Goal: Information Seeking & Learning: Learn about a topic

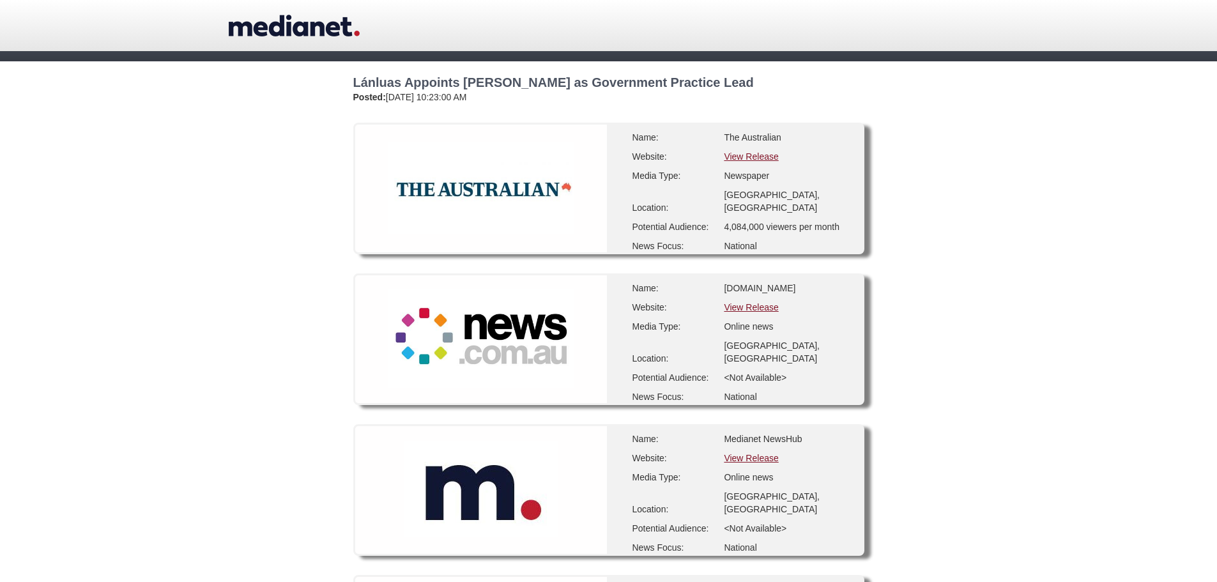
click at [755, 308] on link "View Release" at bounding box center [751, 307] width 54 height 10
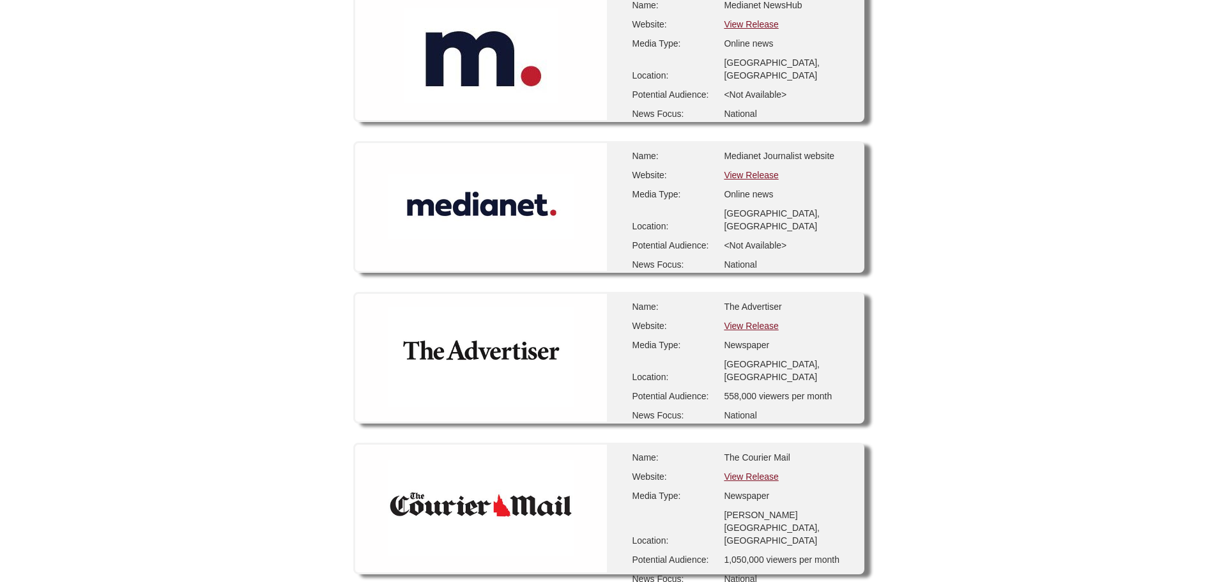
scroll to position [575, 0]
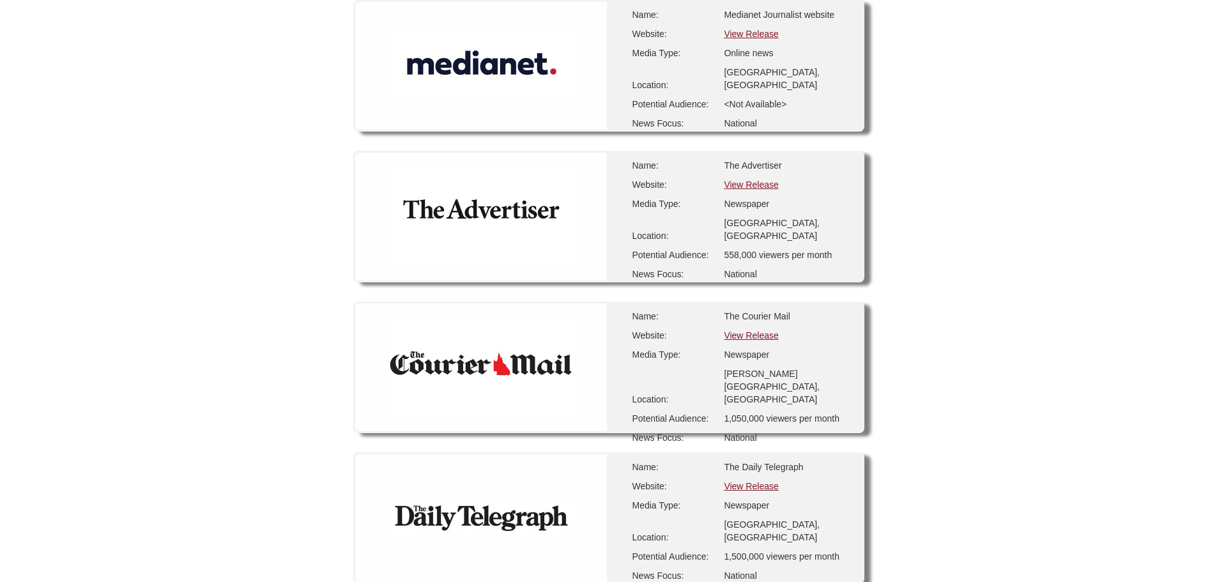
click at [763, 188] on link "View Release" at bounding box center [751, 184] width 54 height 10
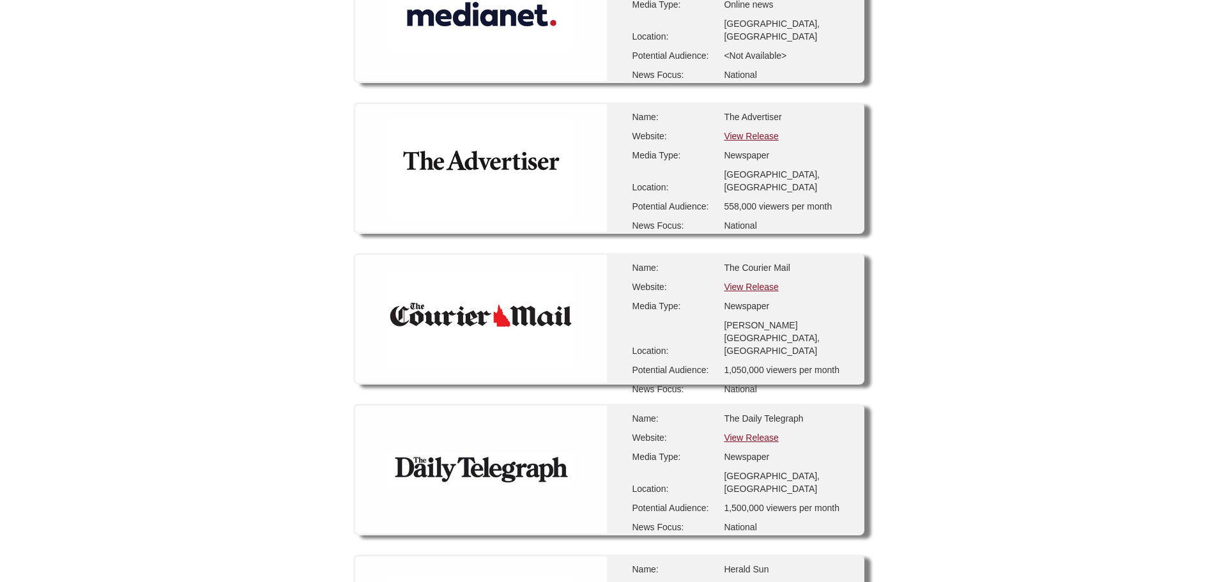
scroll to position [703, 0]
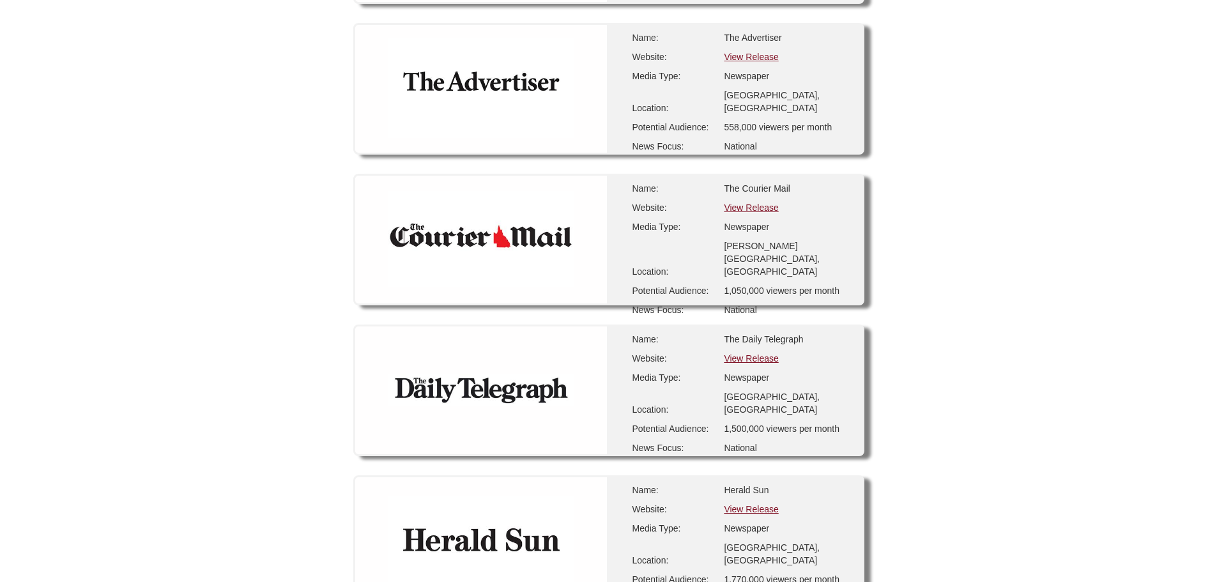
click at [751, 207] on link "View Release" at bounding box center [751, 207] width 54 height 10
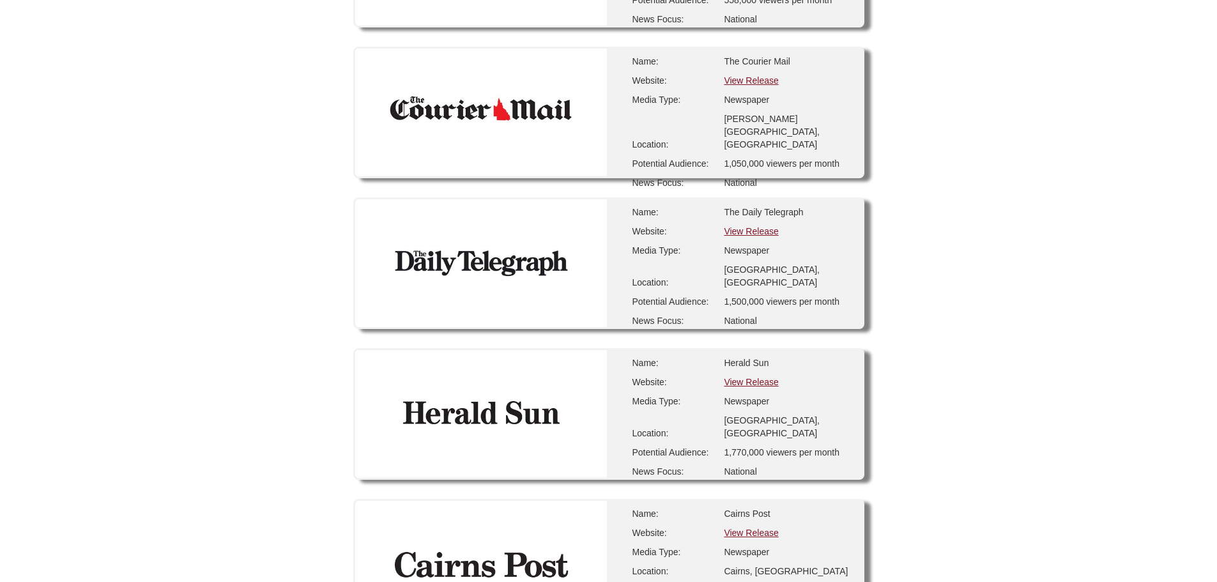
scroll to position [830, 0]
click at [749, 227] on link "View Release" at bounding box center [751, 230] width 54 height 10
click at [759, 232] on link "View Release" at bounding box center [751, 230] width 54 height 10
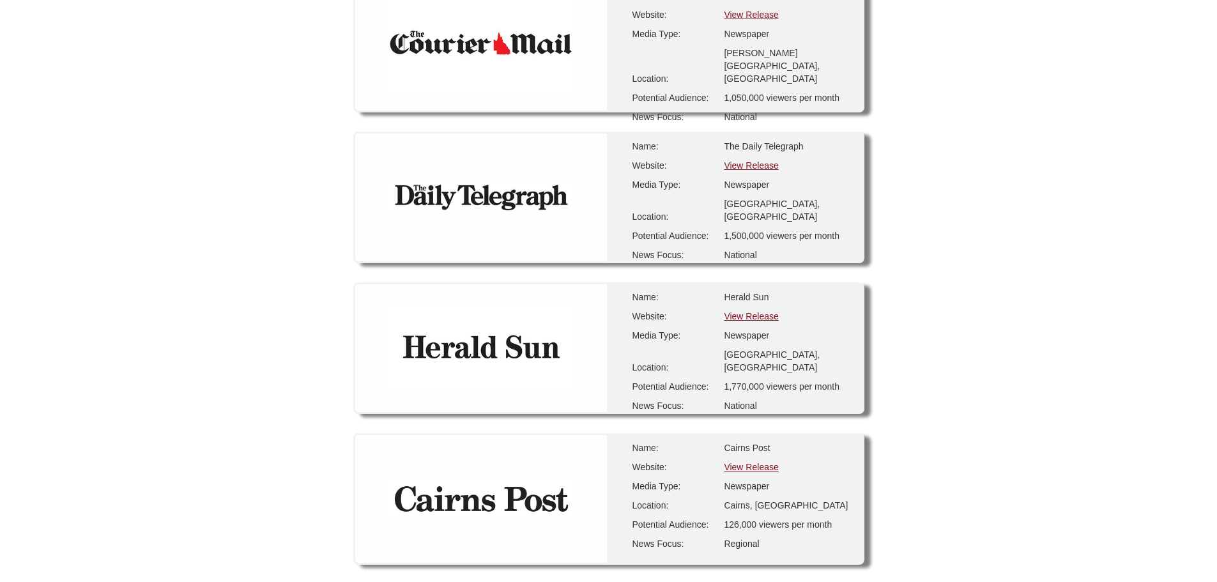
scroll to position [958, 0]
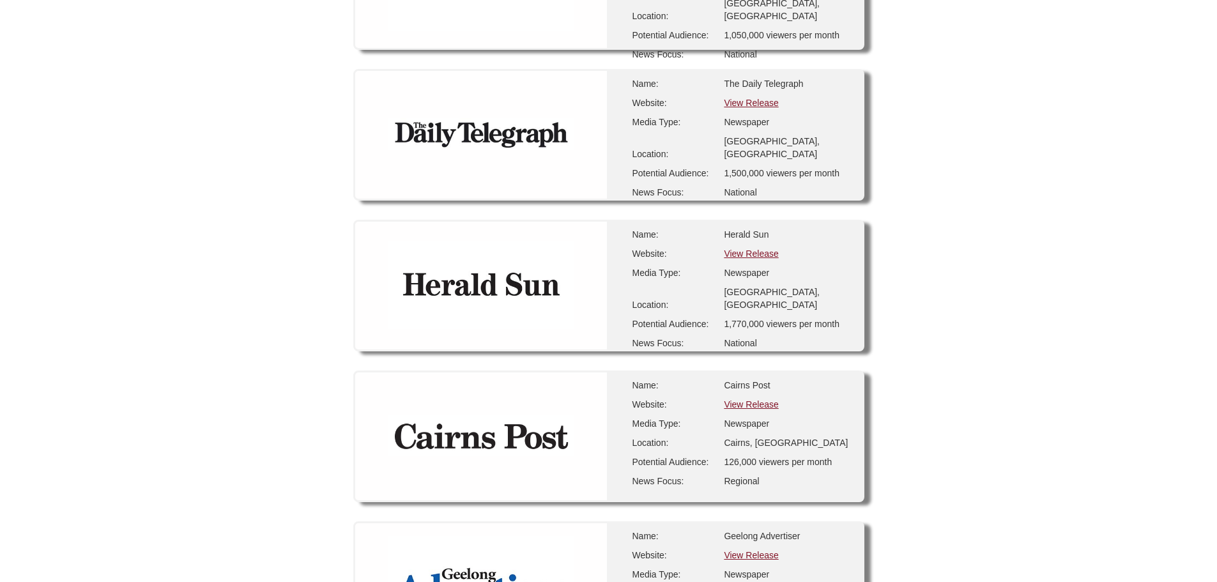
click at [754, 253] on link "View Release" at bounding box center [751, 253] width 54 height 10
click at [758, 403] on link "View Release" at bounding box center [751, 404] width 54 height 10
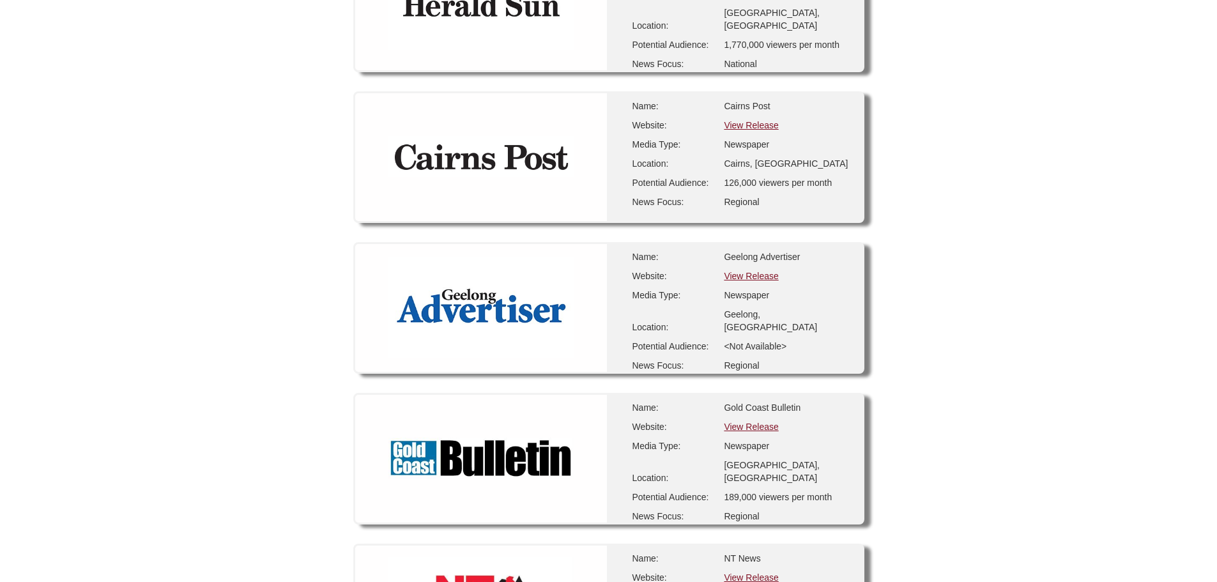
scroll to position [1217, 0]
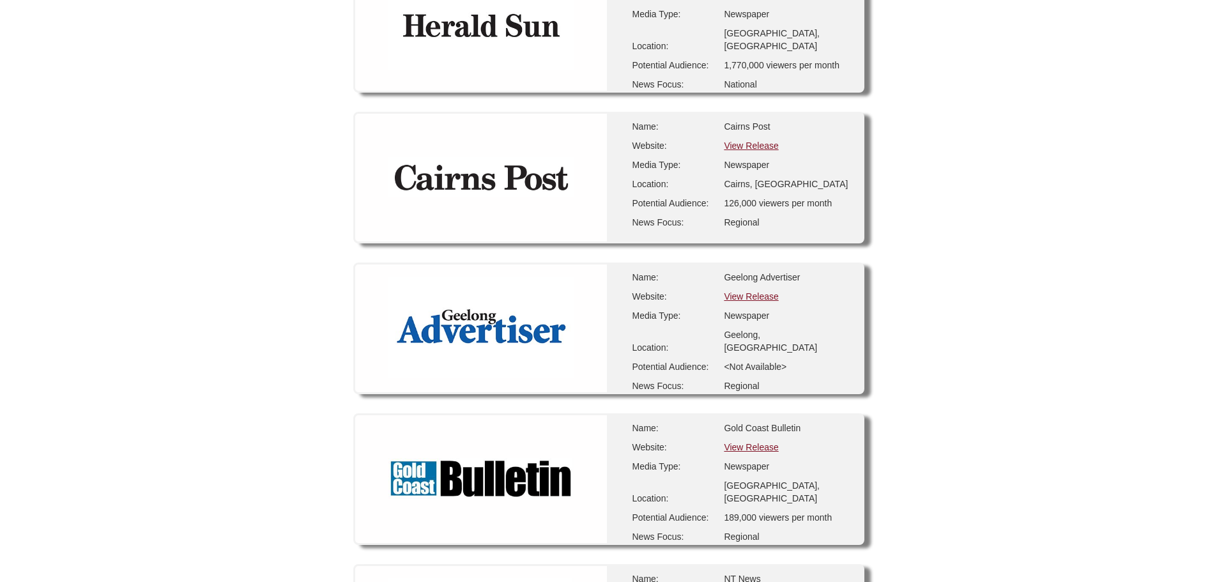
click at [751, 300] on link "View Release" at bounding box center [751, 296] width 54 height 10
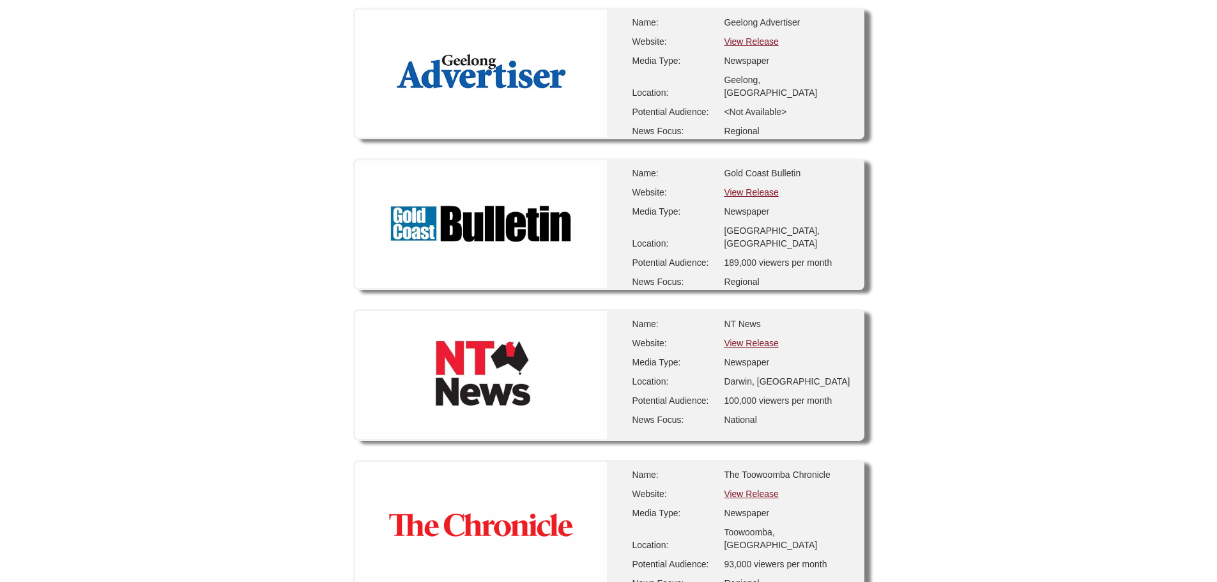
scroll to position [1472, 0]
click at [752, 187] on link "View Release" at bounding box center [751, 192] width 54 height 10
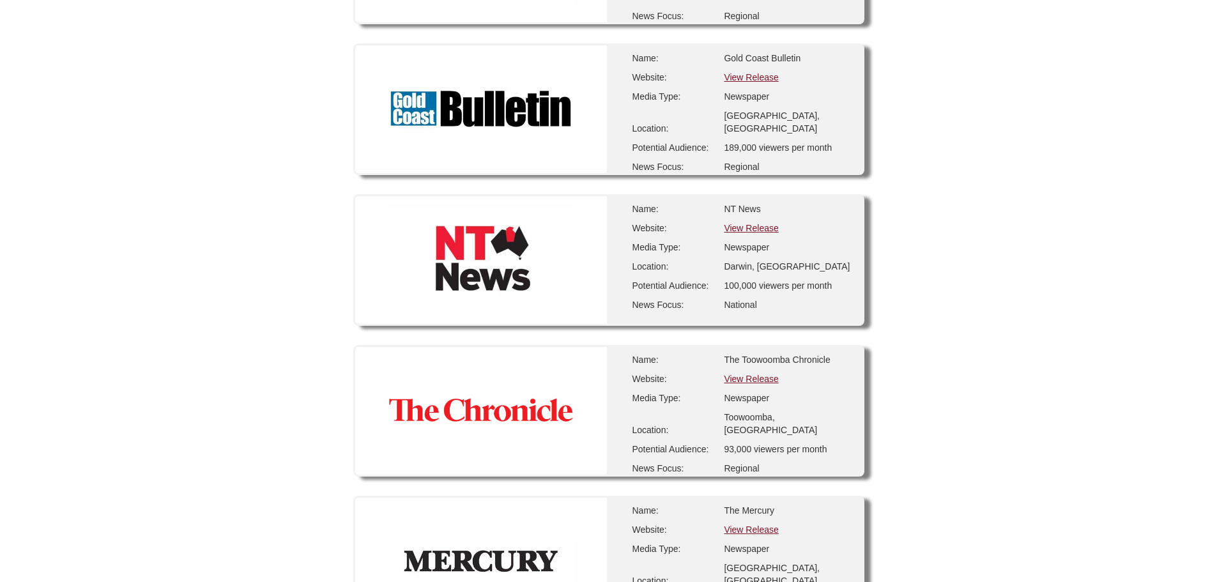
scroll to position [1600, 0]
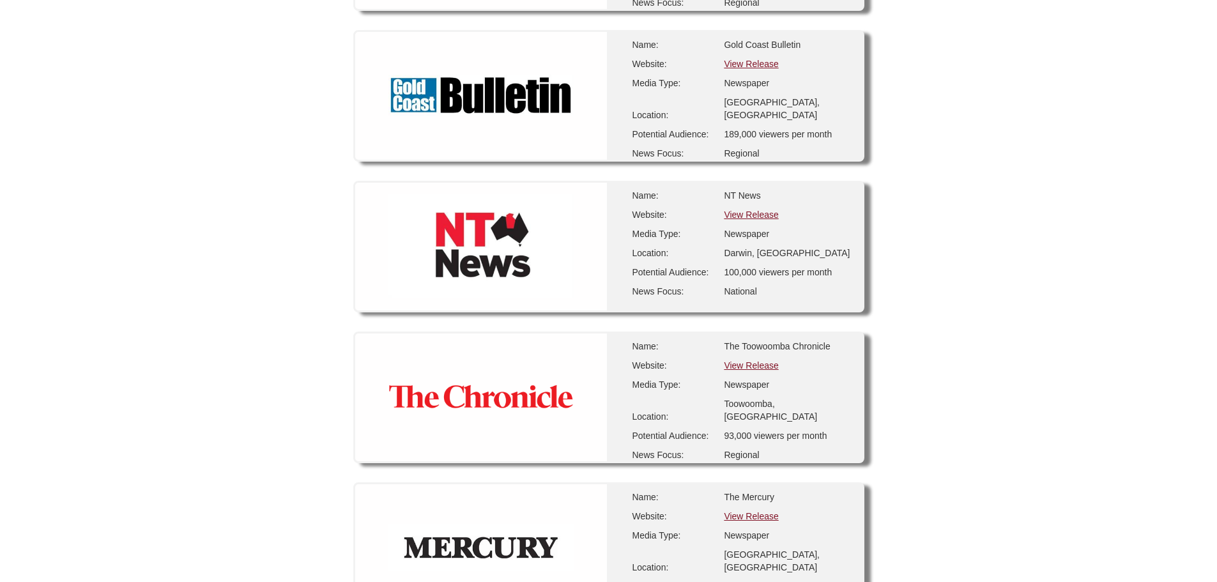
click at [756, 213] on link "View Release" at bounding box center [751, 215] width 54 height 10
click at [749, 367] on link "View Release" at bounding box center [751, 365] width 54 height 10
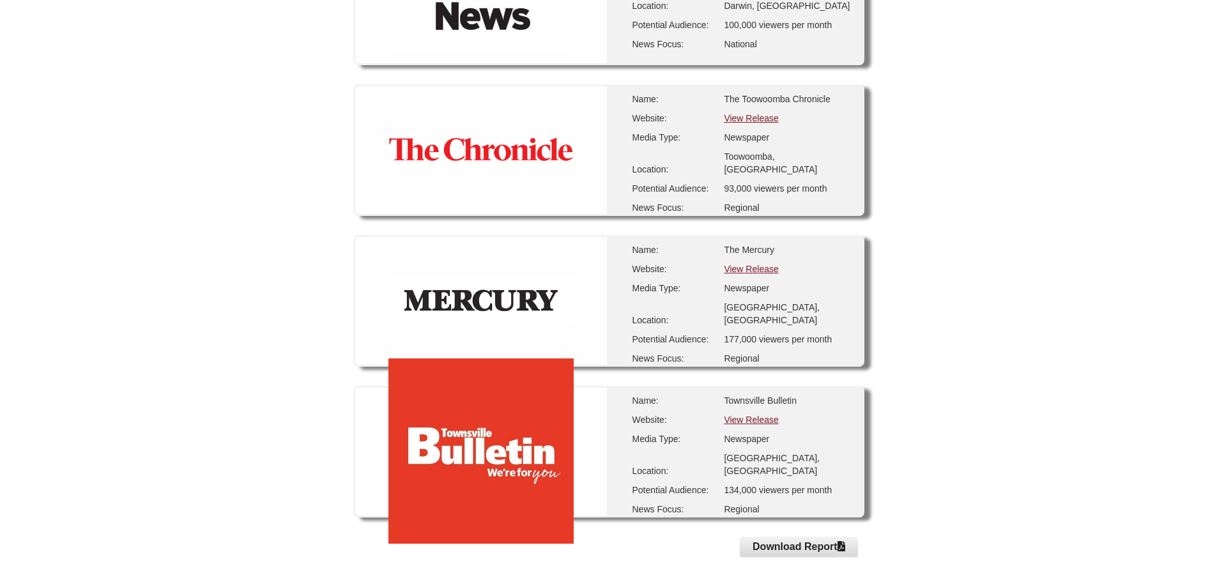
scroll to position [1856, 0]
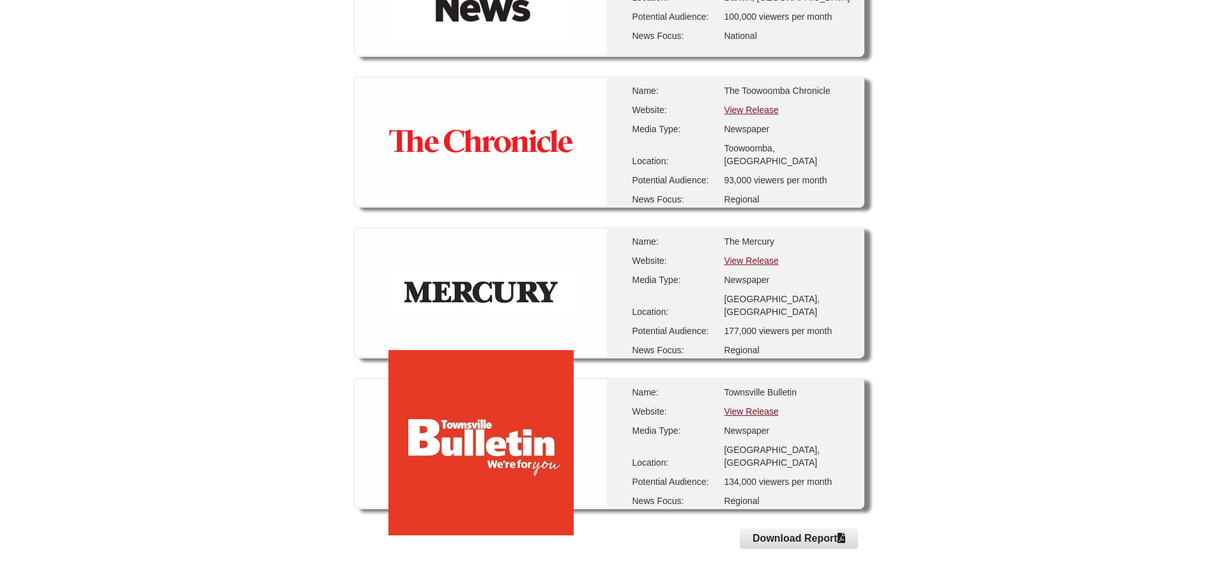
click at [751, 261] on link "View Release" at bounding box center [751, 260] width 54 height 10
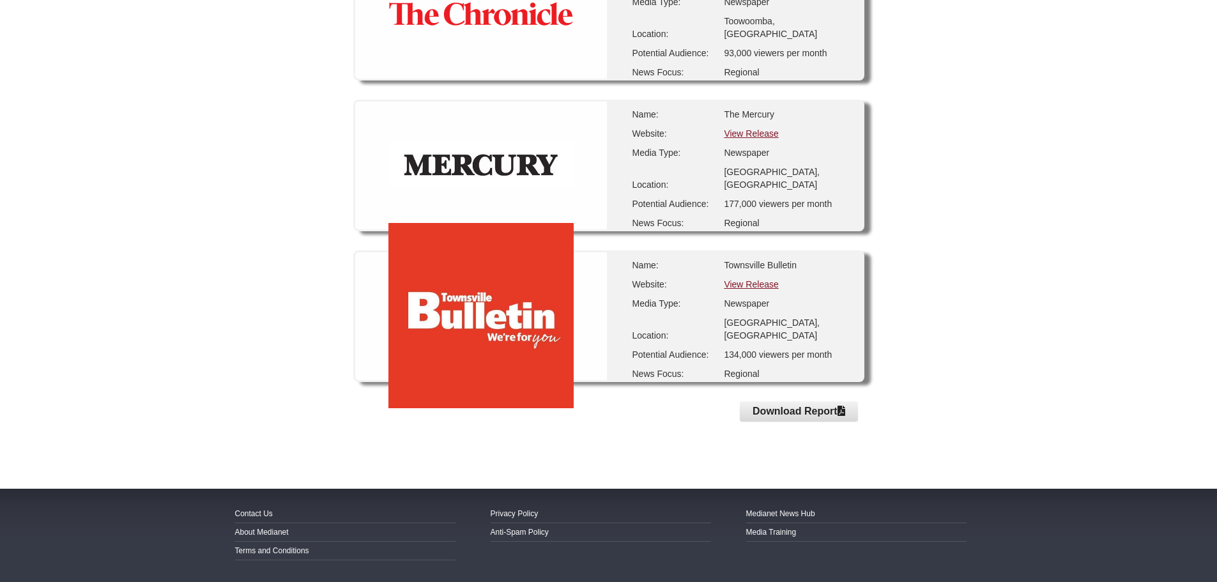
scroll to position [1983, 0]
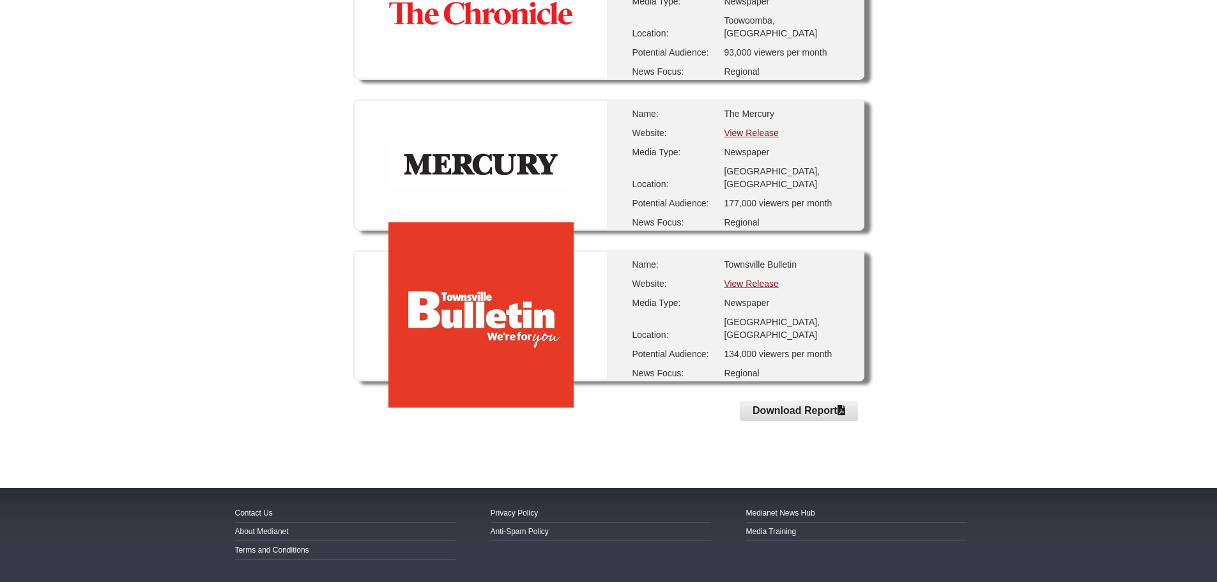
click at [744, 284] on link "View Release" at bounding box center [751, 283] width 54 height 10
